Goal: Task Accomplishment & Management: Manage account settings

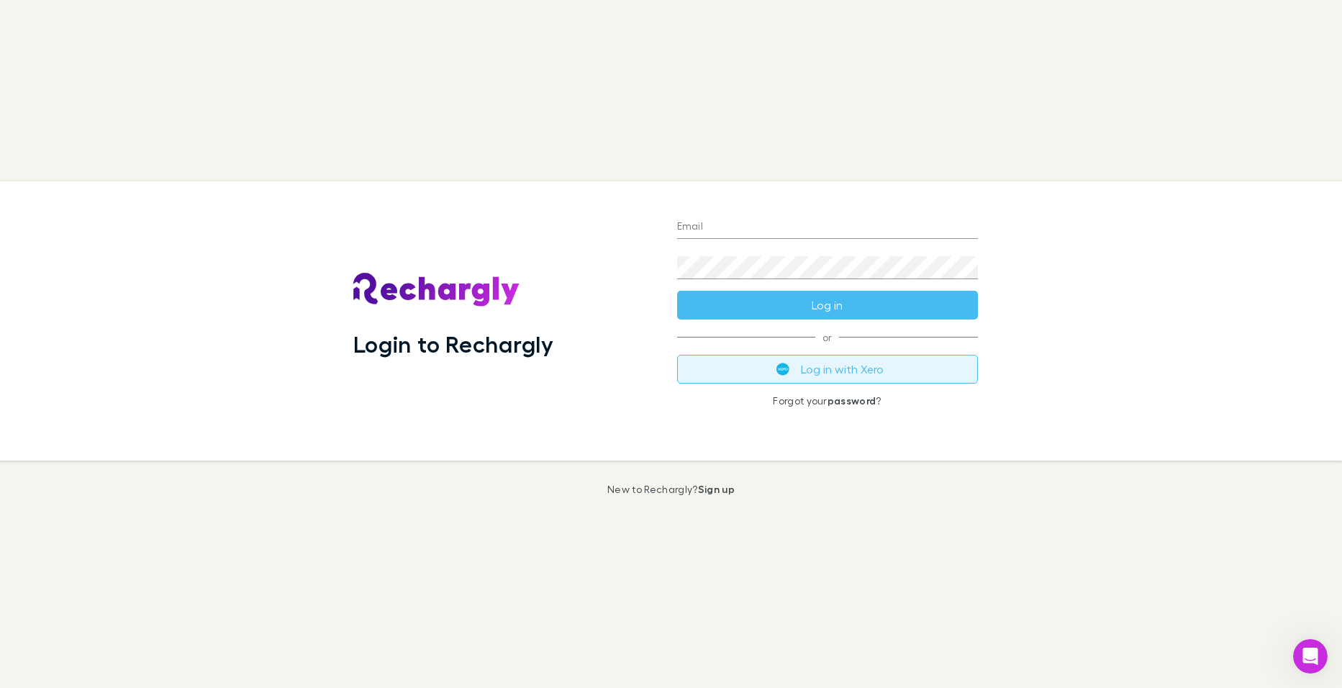
click at [837, 376] on button "Log in with Xero" at bounding box center [827, 369] width 301 height 29
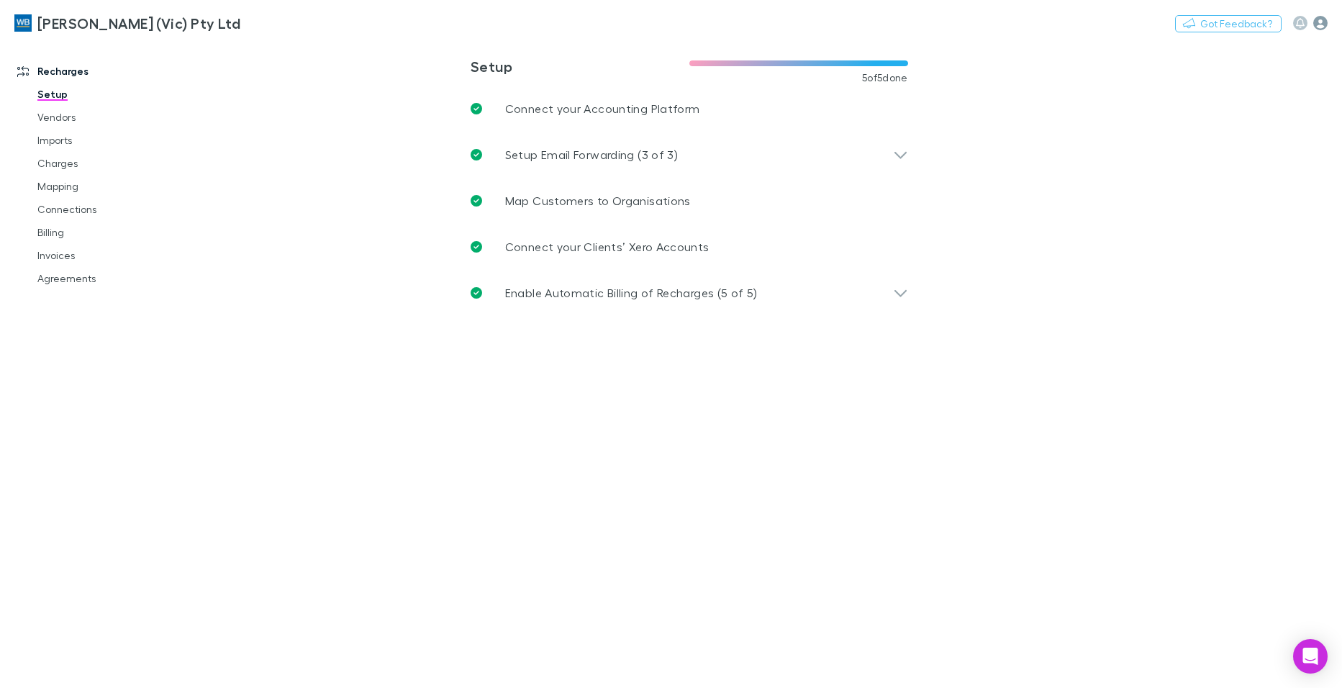
click at [1318, 20] on icon "button" at bounding box center [1320, 23] width 14 height 14
click at [1321, 25] on div at bounding box center [671, 344] width 1342 height 688
click at [1321, 23] on icon "button" at bounding box center [1320, 23] width 14 height 14
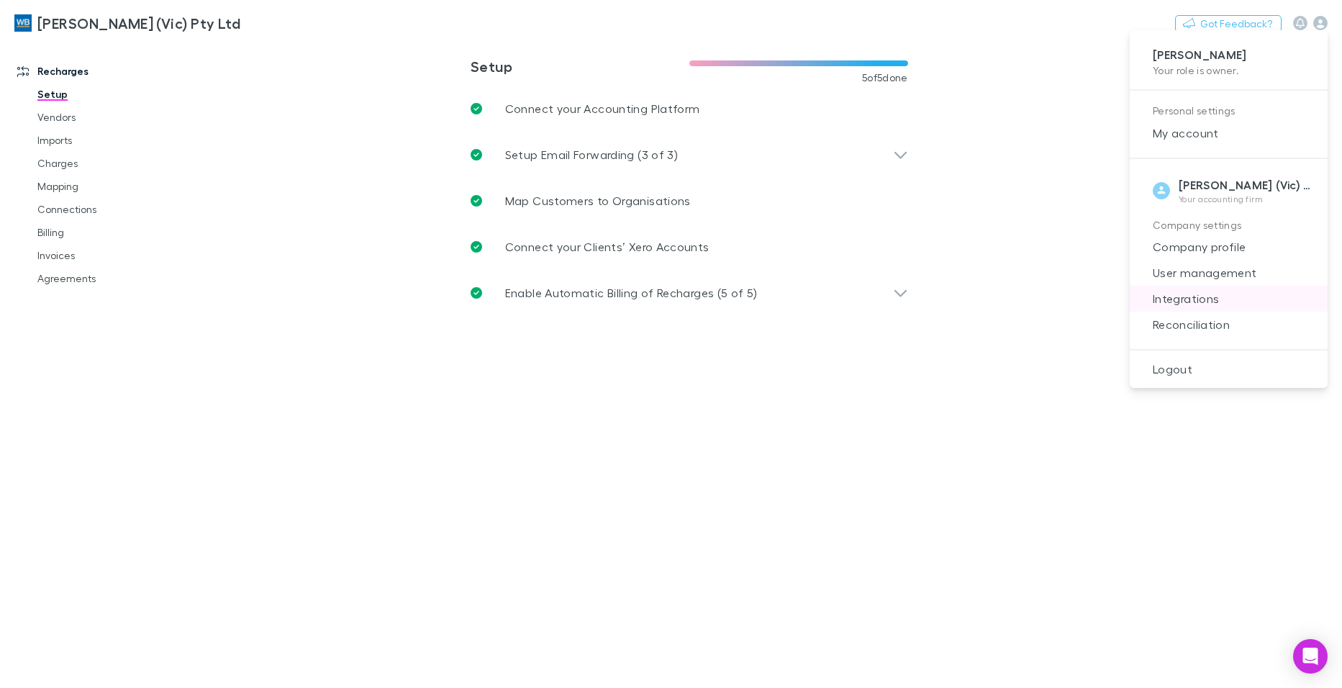
click at [1193, 296] on span "Integrations" at bounding box center [1228, 298] width 175 height 17
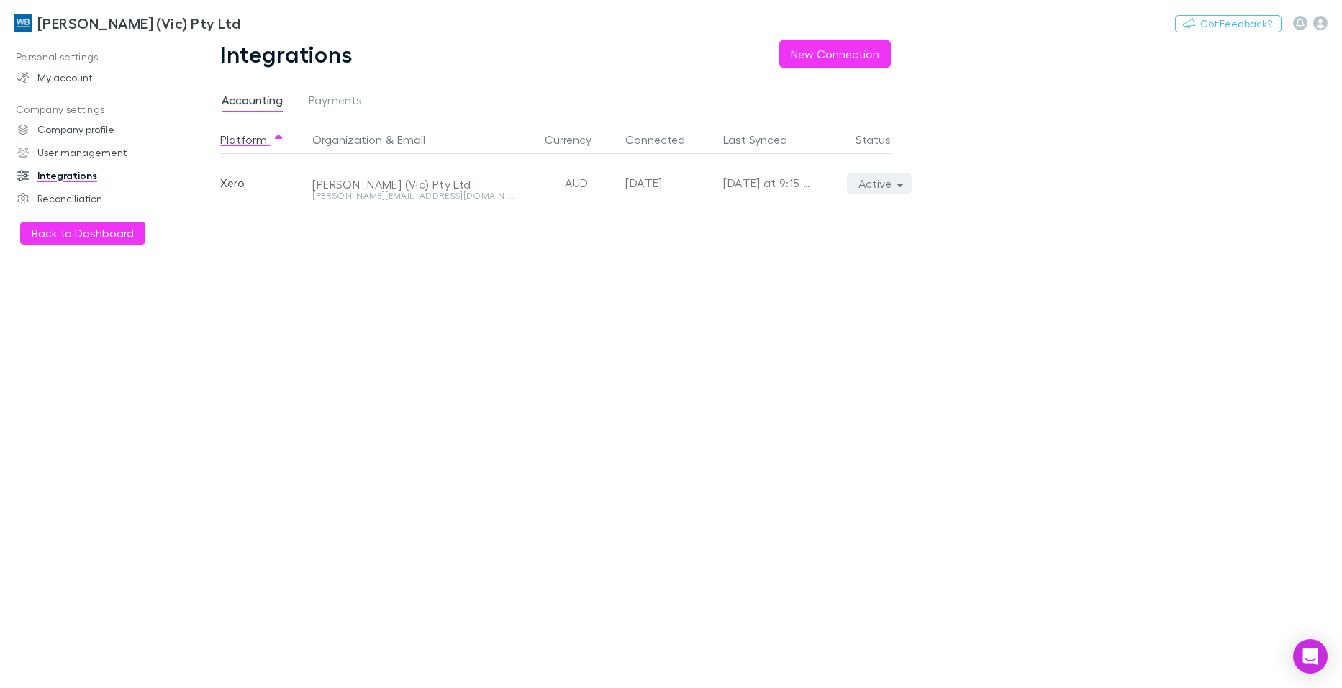
click at [901, 186] on icon "button" at bounding box center [900, 186] width 6 height 4
click at [1312, 655] on icon "Open Intercom Messenger" at bounding box center [1310, 656] width 17 height 19
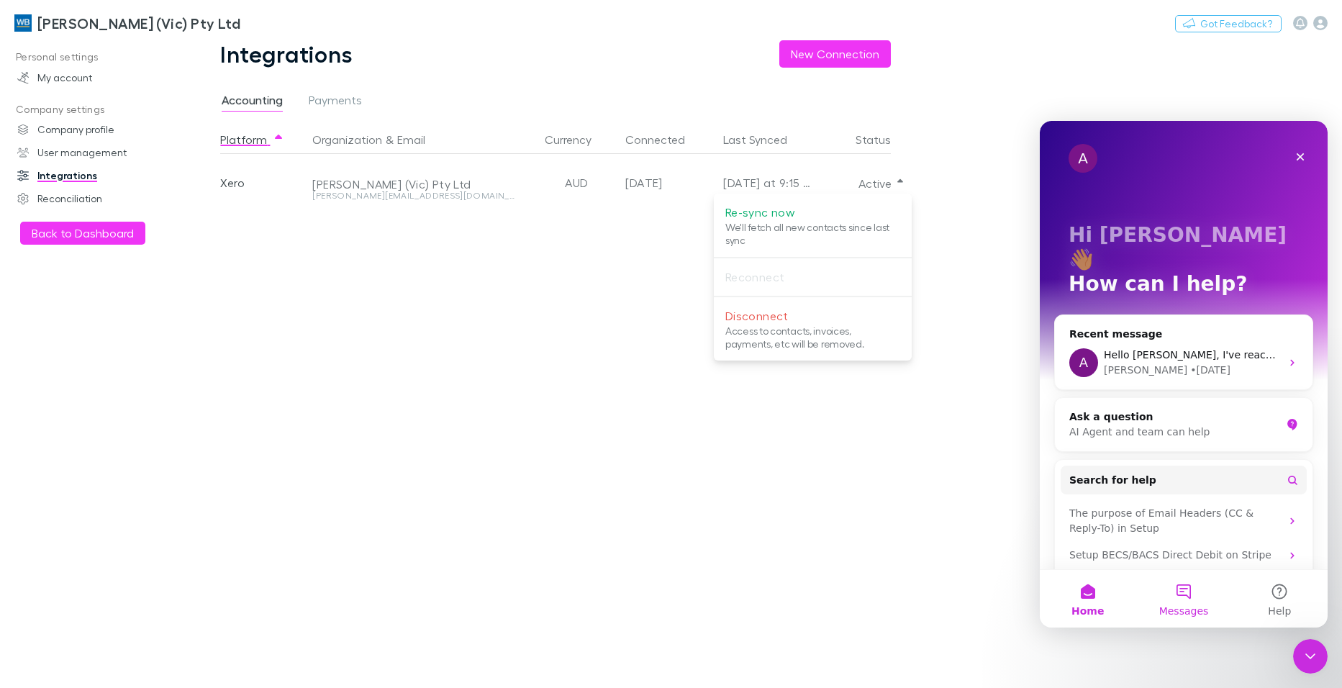
click at [1180, 596] on button "Messages" at bounding box center [1184, 599] width 96 height 58
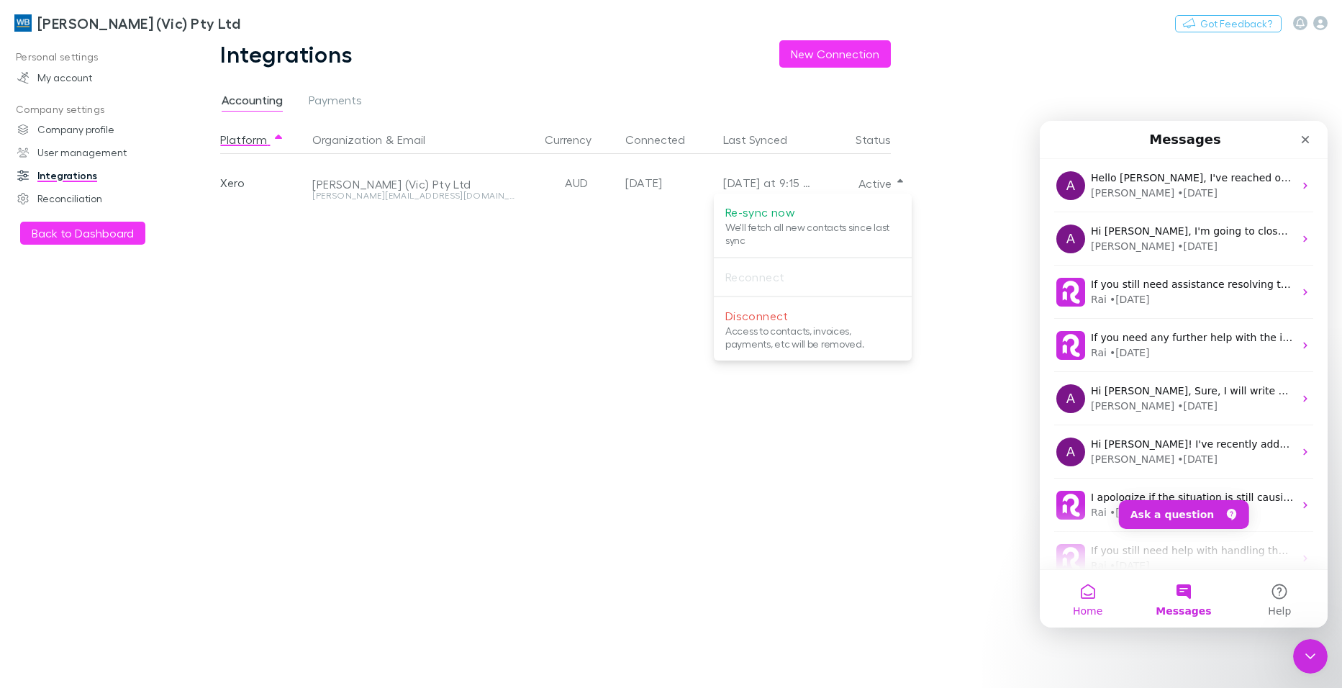
click at [1087, 596] on button "Home" at bounding box center [1088, 599] width 96 height 58
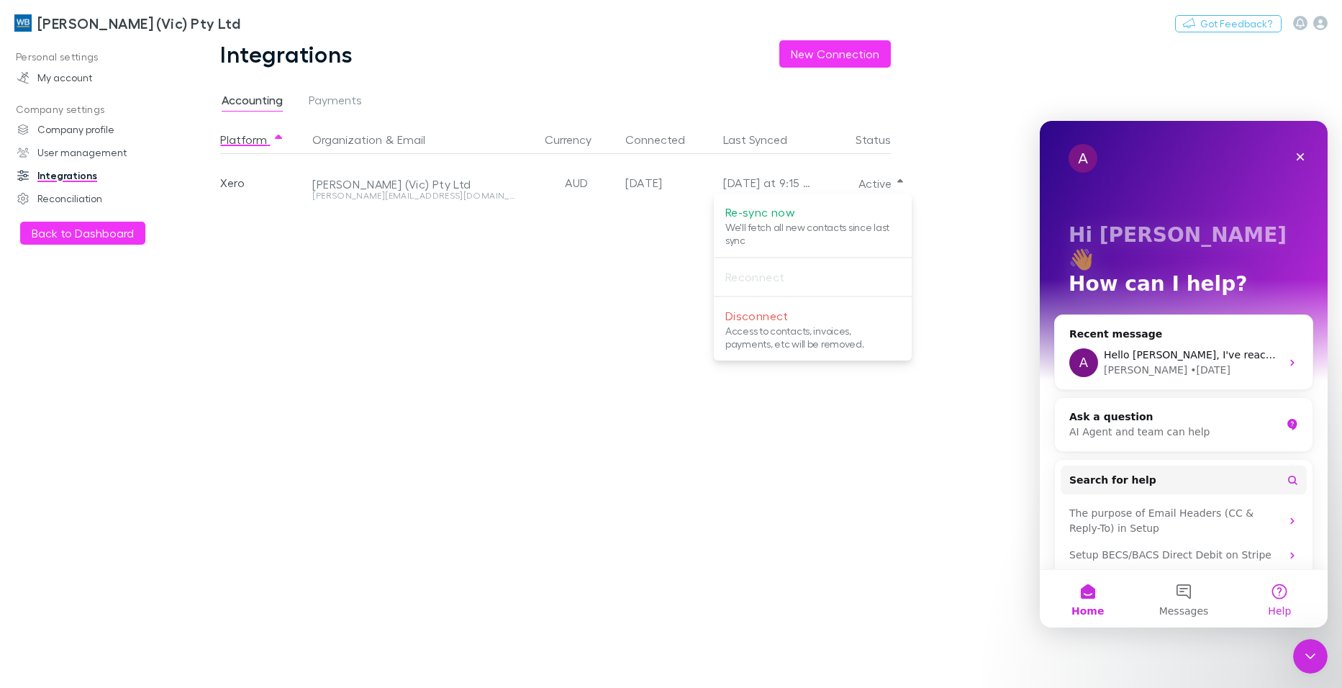
click at [1284, 598] on button "Help" at bounding box center [1280, 599] width 96 height 58
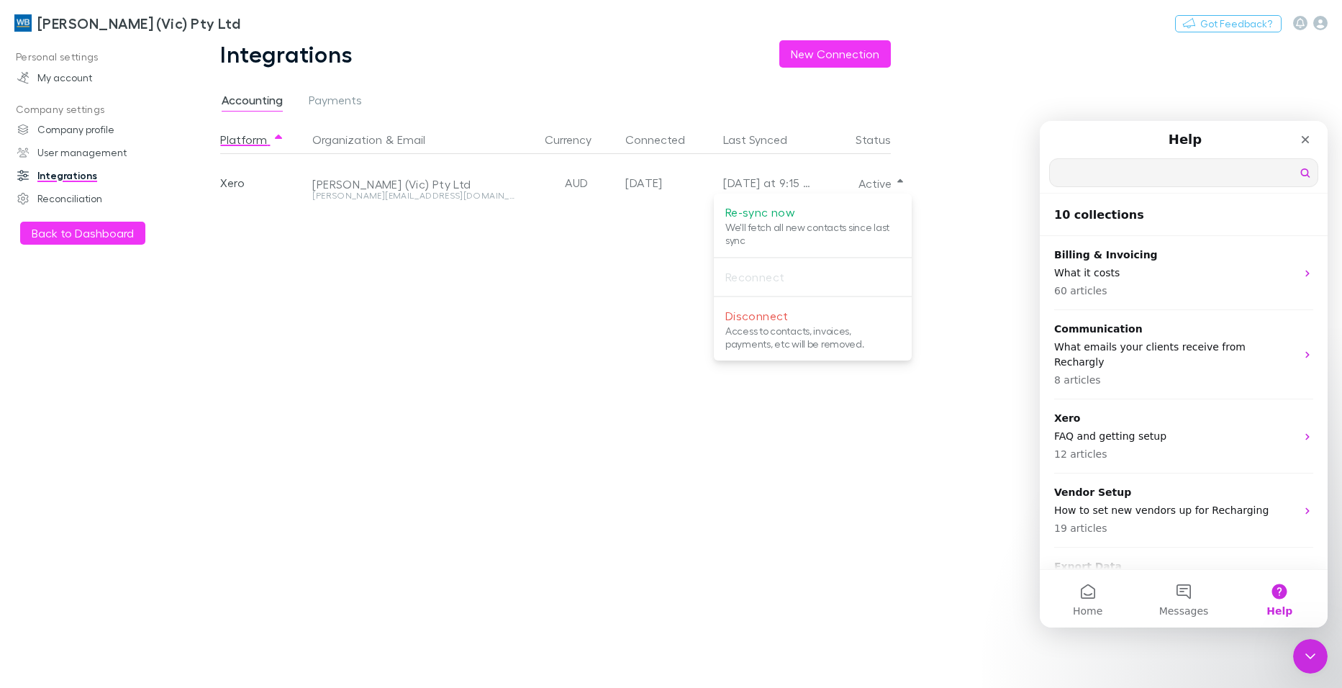
click at [1124, 171] on input "Search for help" at bounding box center [1184, 172] width 268 height 27
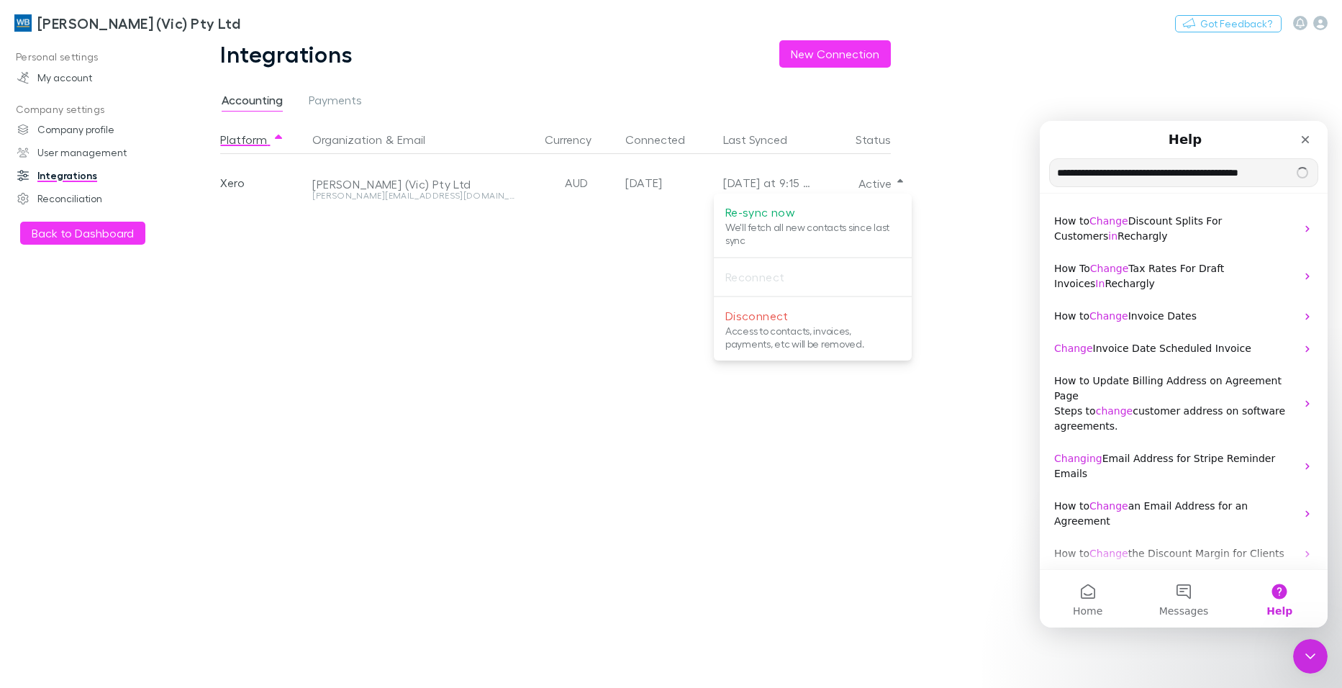
type input "**********"
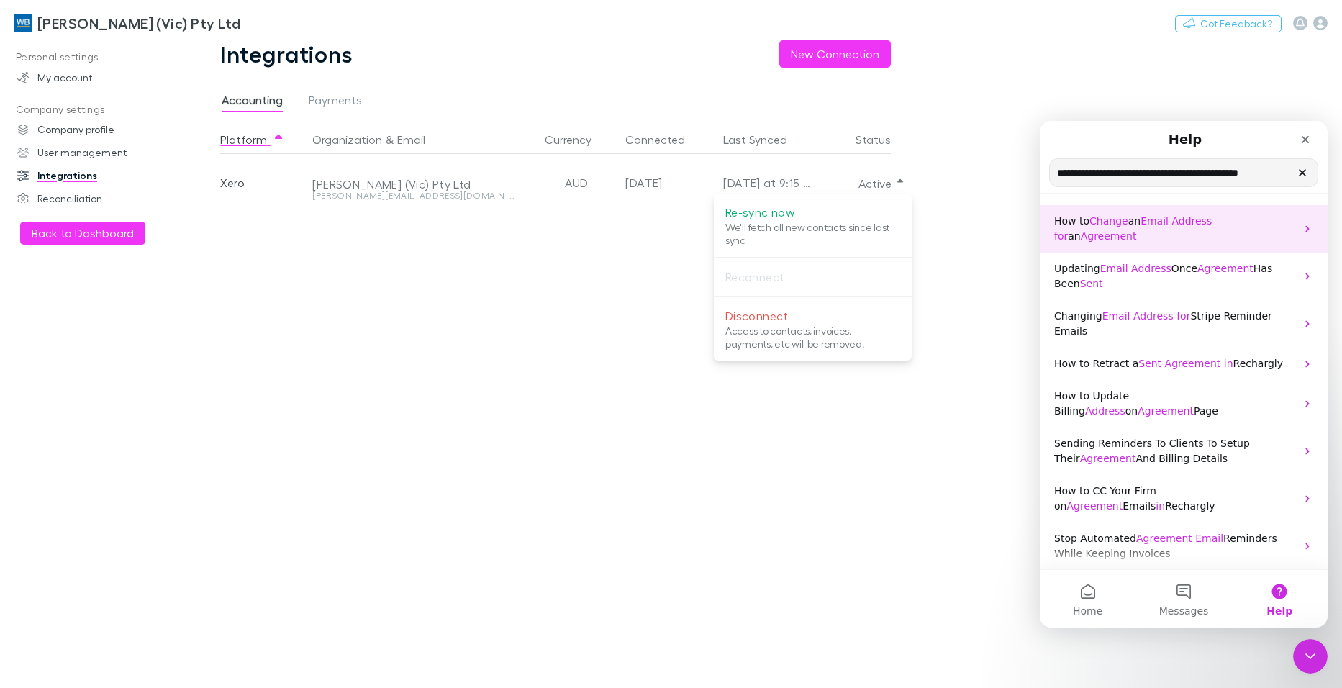
click at [1212, 219] on span "Intercom messenger" at bounding box center [1212, 221] width 0 height 12
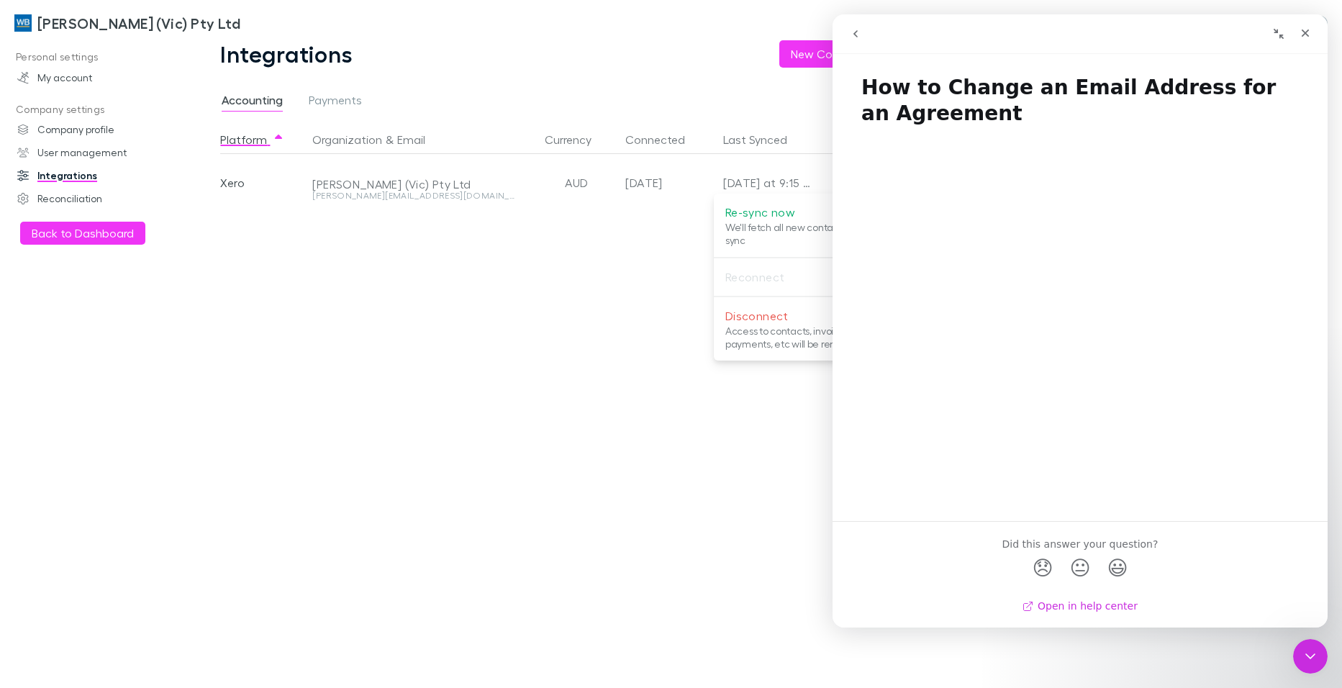
click at [1064, 607] on link "Open in help center" at bounding box center [1080, 606] width 115 height 12
